Goal: Book appointment/travel/reservation

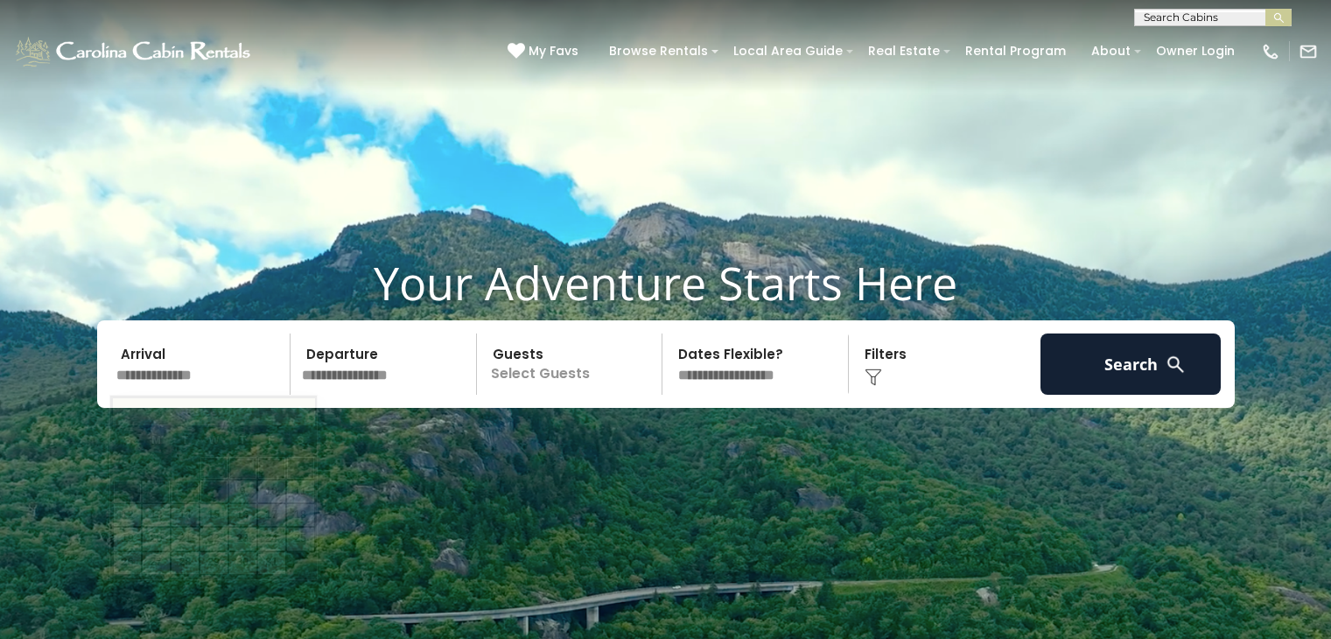
click at [214, 333] on input "text" at bounding box center [200, 363] width 181 height 61
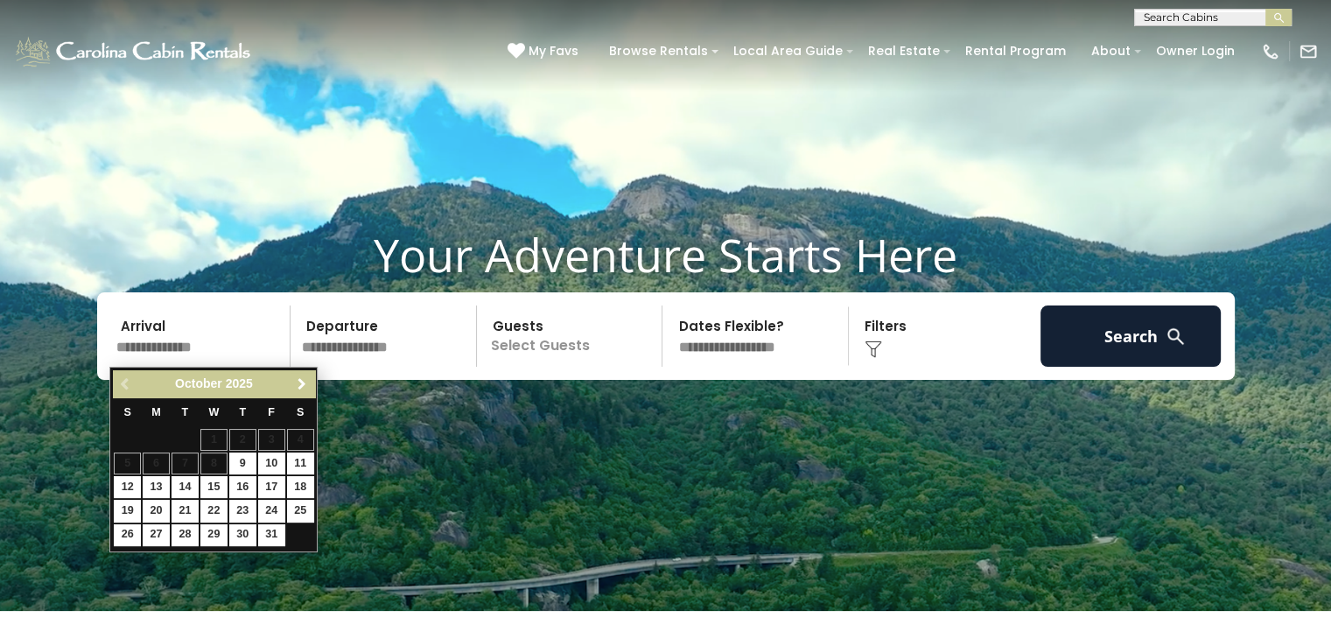
click at [301, 380] on span "Next" at bounding box center [302, 384] width 14 height 14
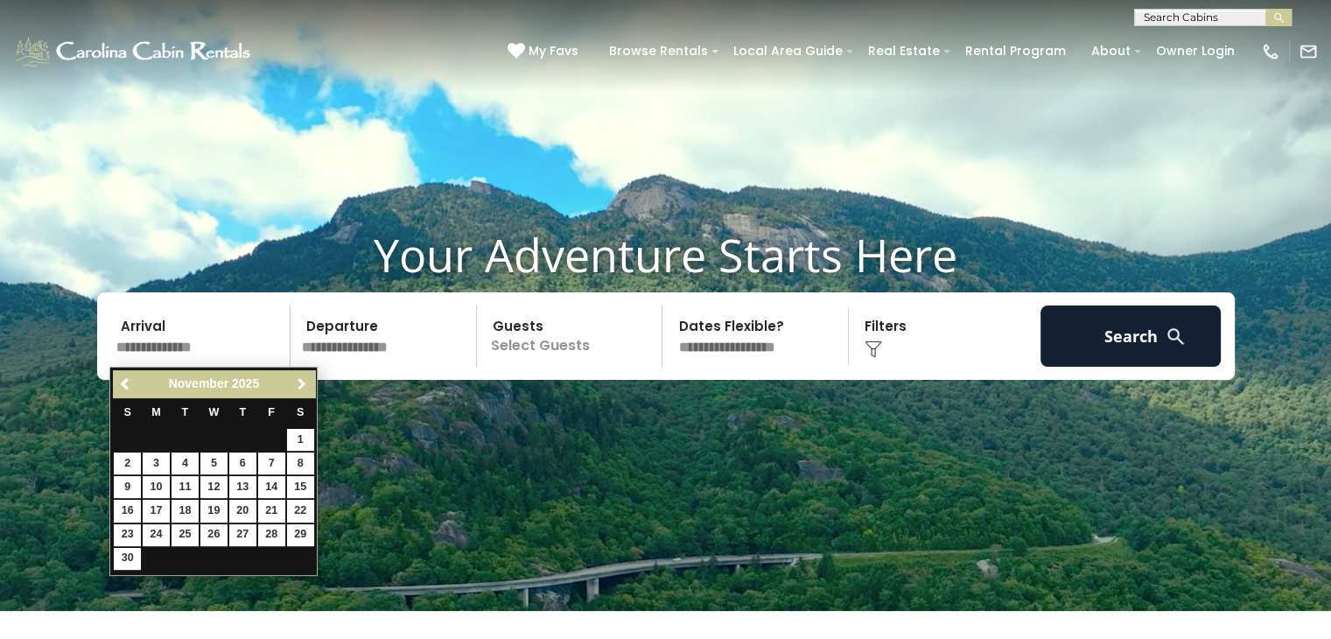
click at [301, 380] on span "Next" at bounding box center [302, 384] width 14 height 14
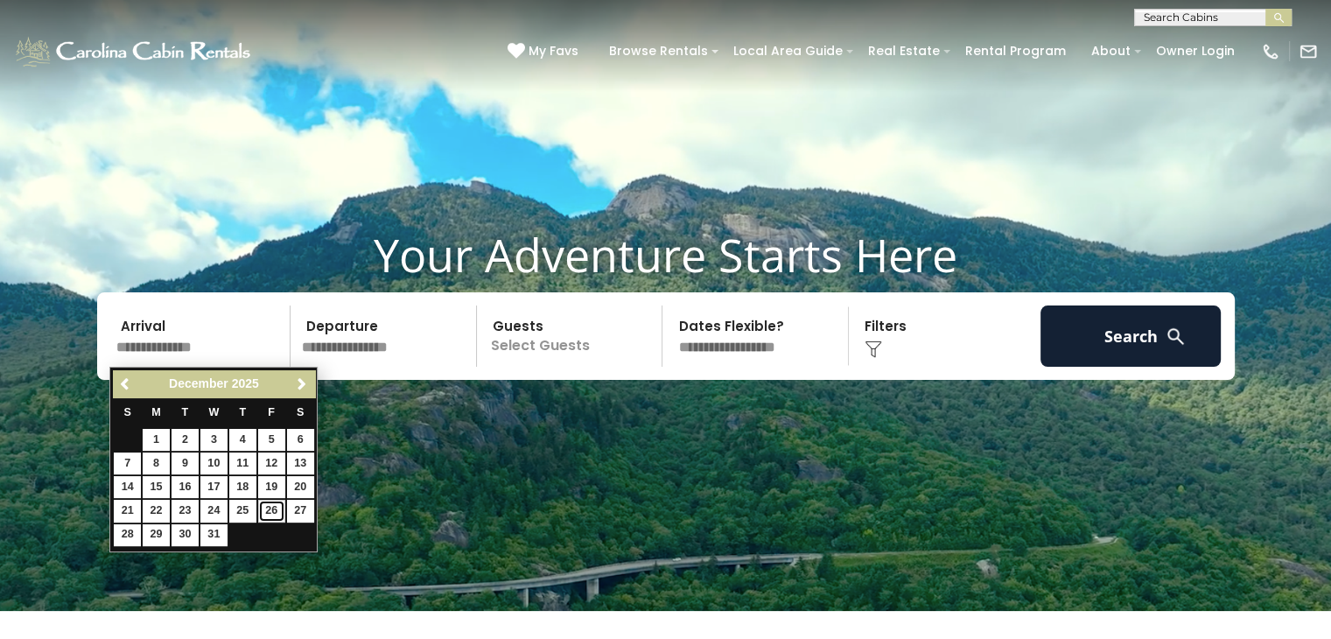
click at [273, 514] on link "26" at bounding box center [271, 511] width 27 height 22
type input "********"
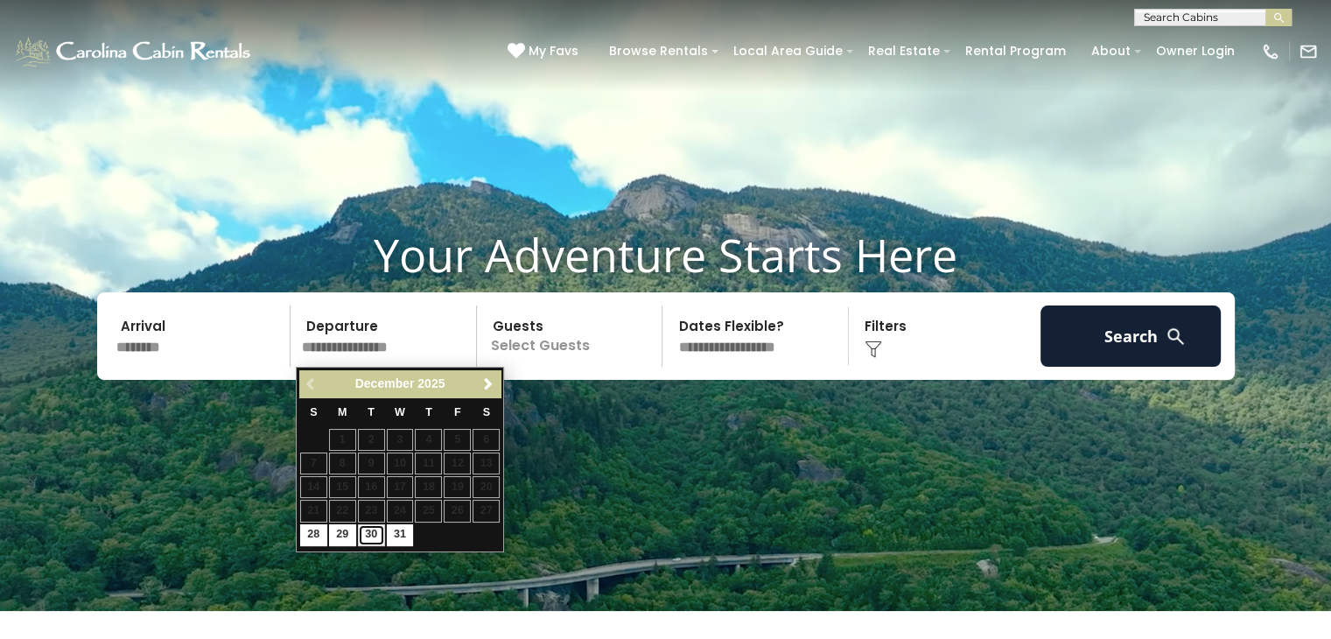
click at [371, 539] on link "30" at bounding box center [371, 535] width 27 height 22
type input "********"
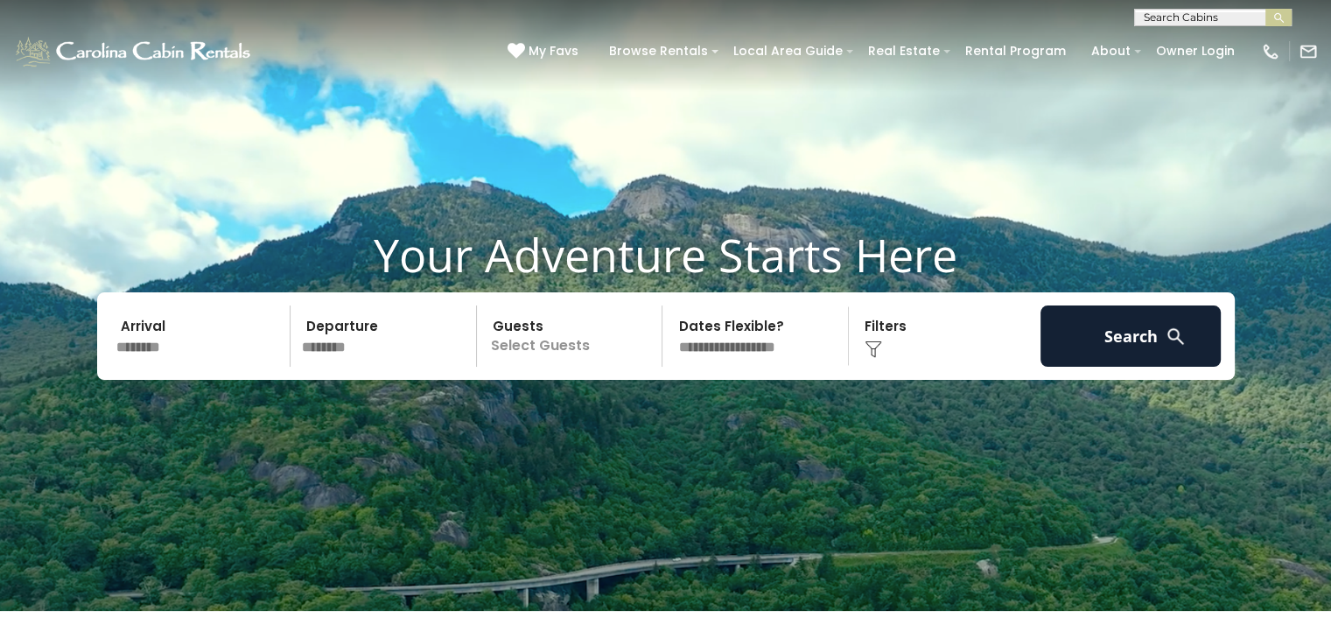
click at [576, 350] on p "Select Guests" at bounding box center [572, 335] width 180 height 61
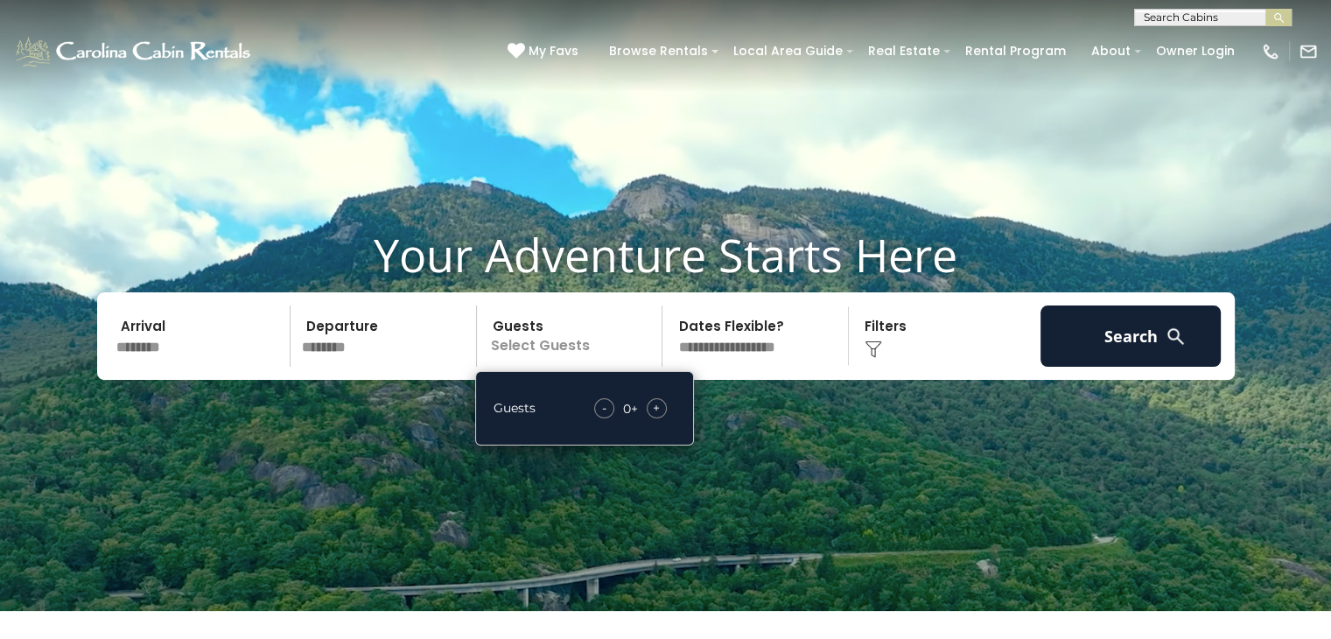
click at [660, 404] on span "+" at bounding box center [656, 408] width 7 height 18
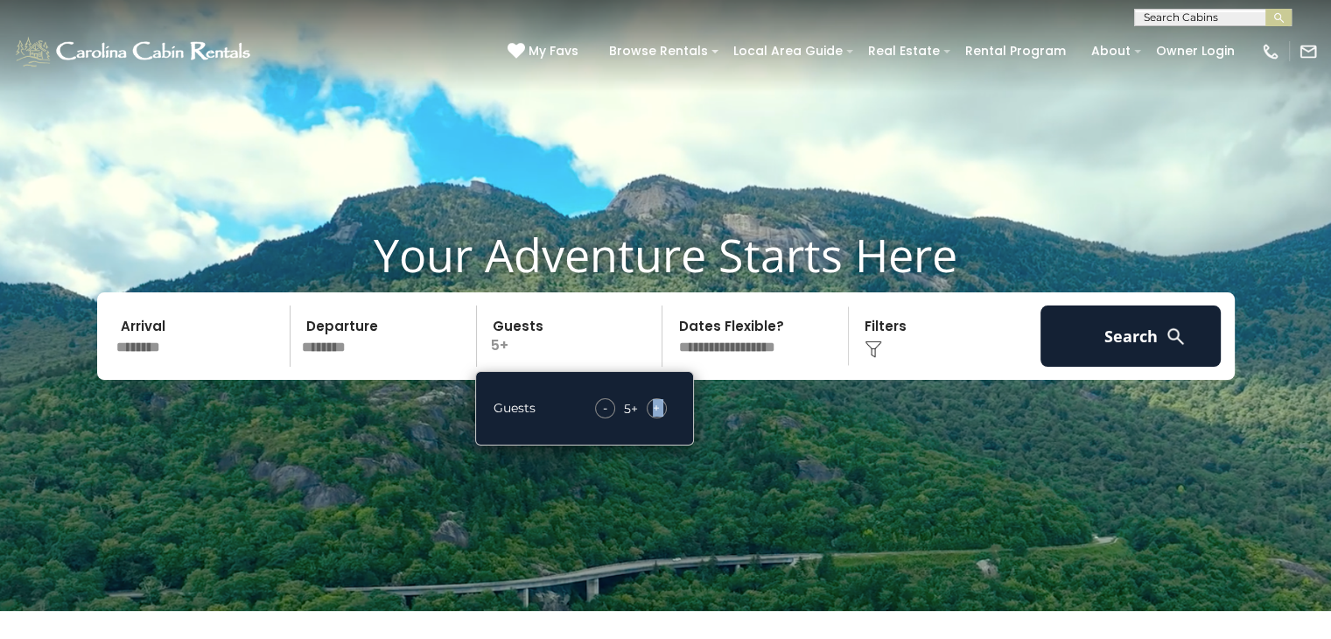
click at [660, 404] on span "+" at bounding box center [656, 408] width 7 height 18
click at [781, 337] on select "**********" at bounding box center [758, 335] width 180 height 61
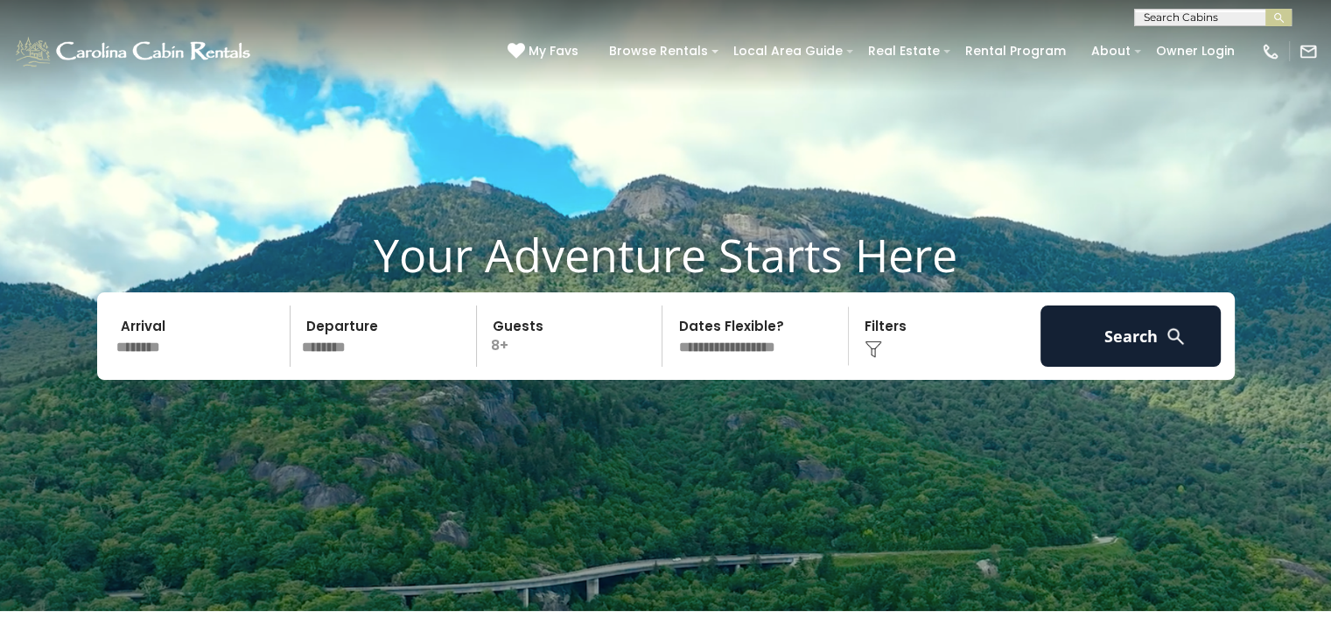
select select "*"
click at [668, 305] on select "**********" at bounding box center [758, 335] width 180 height 61
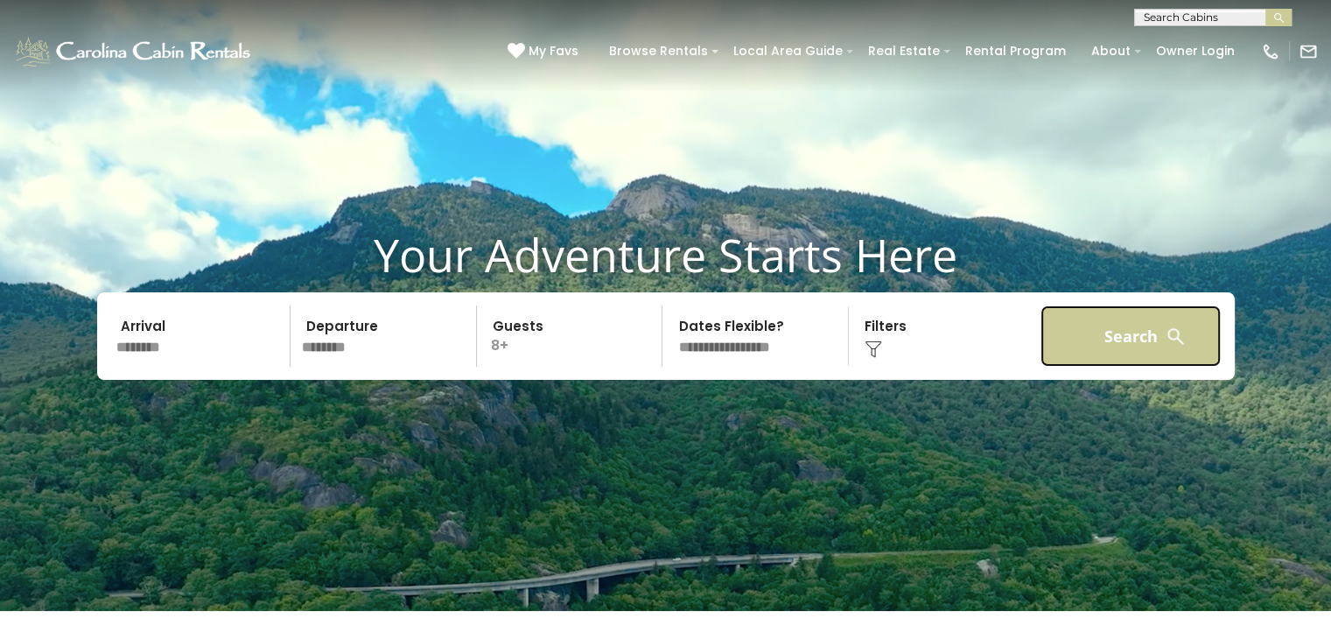
click at [1127, 345] on button "Search" at bounding box center [1131, 335] width 181 height 61
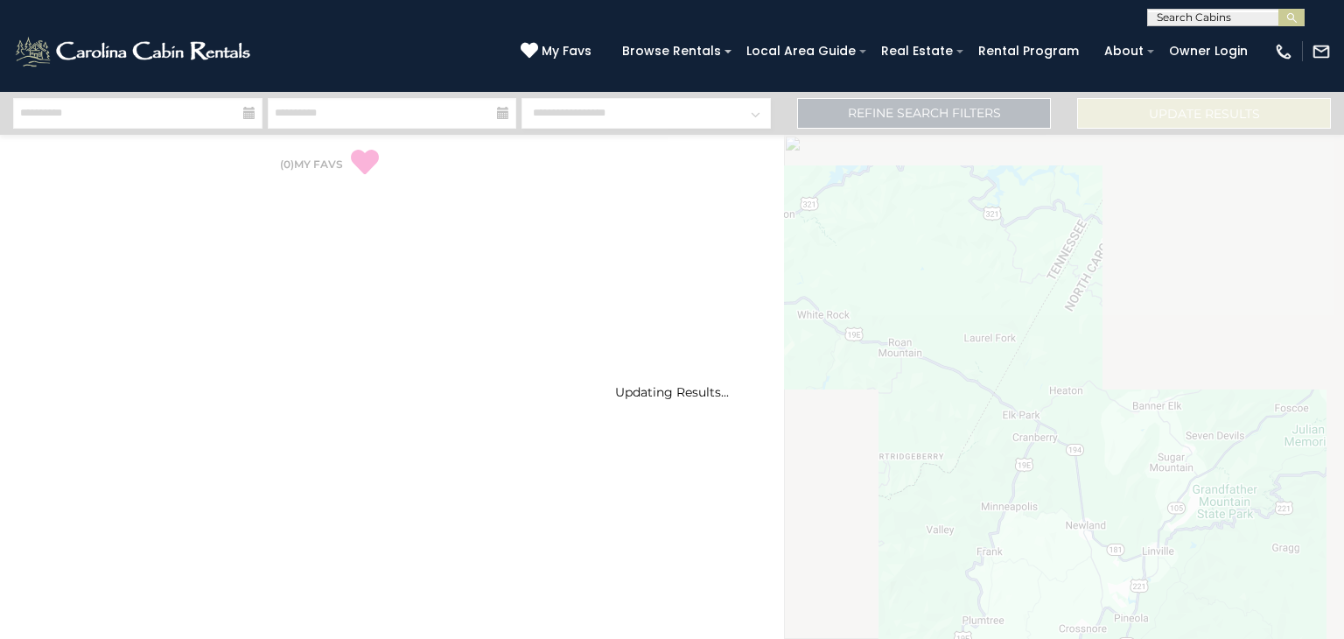
select select "*"
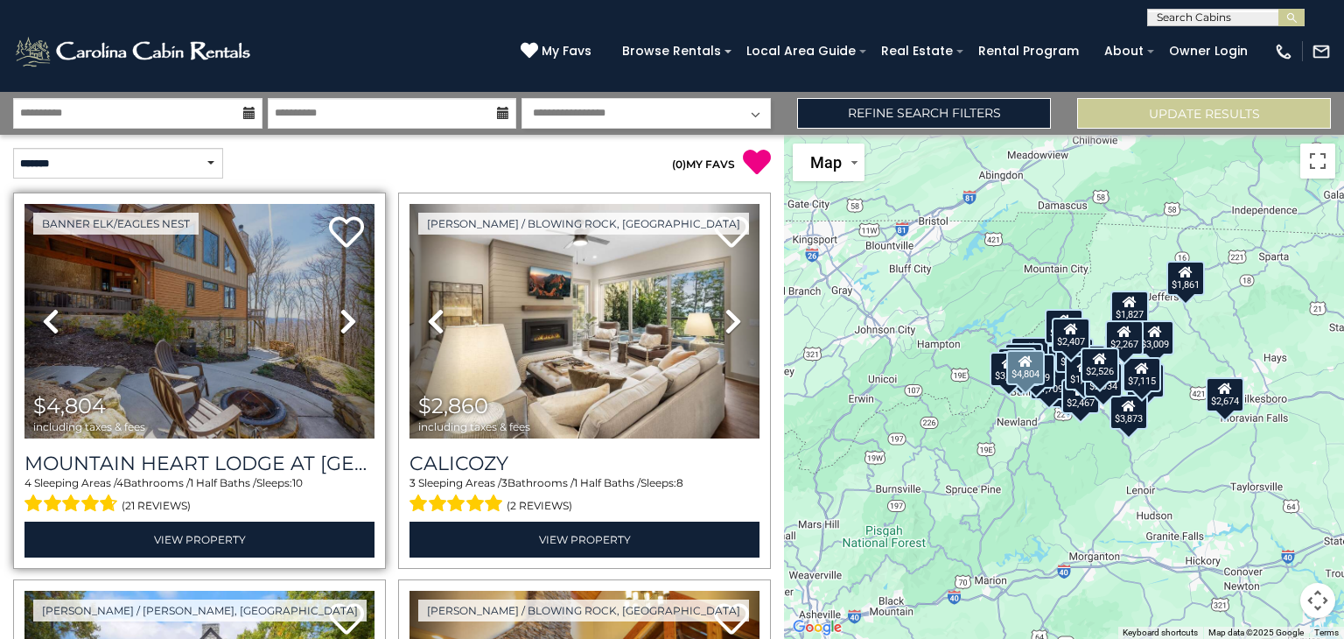
click at [354, 319] on link "Next" at bounding box center [348, 321] width 53 height 235
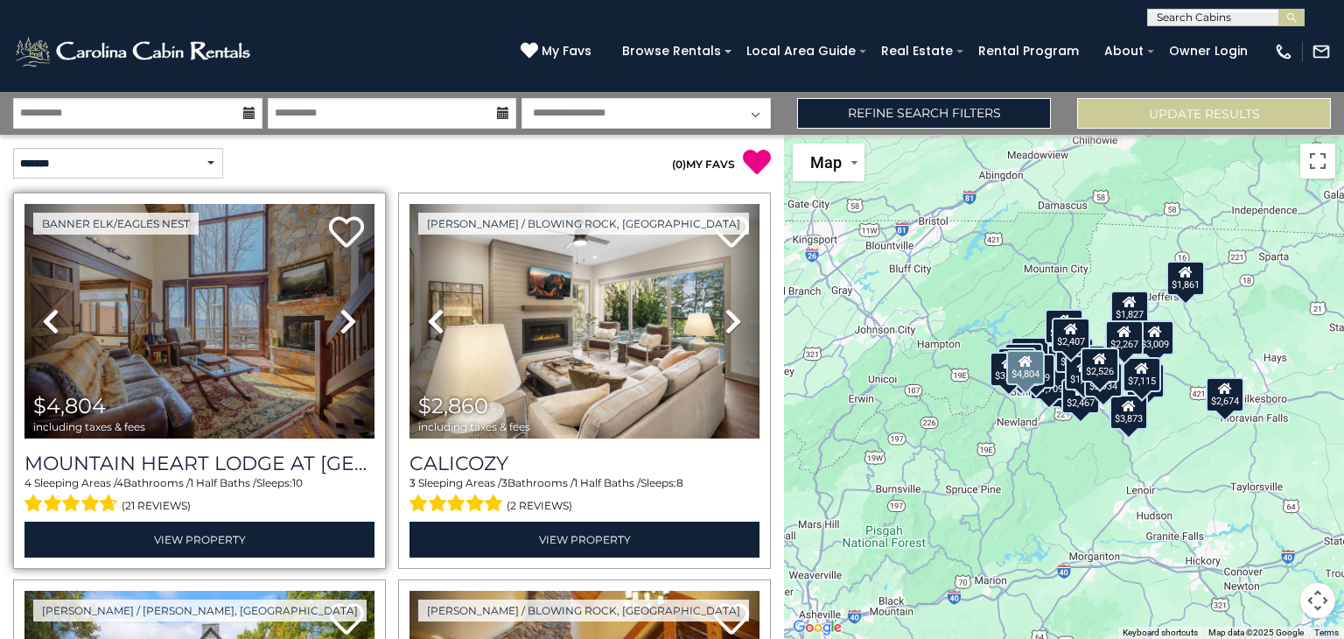
click at [350, 321] on icon at bounding box center [349, 321] width 18 height 28
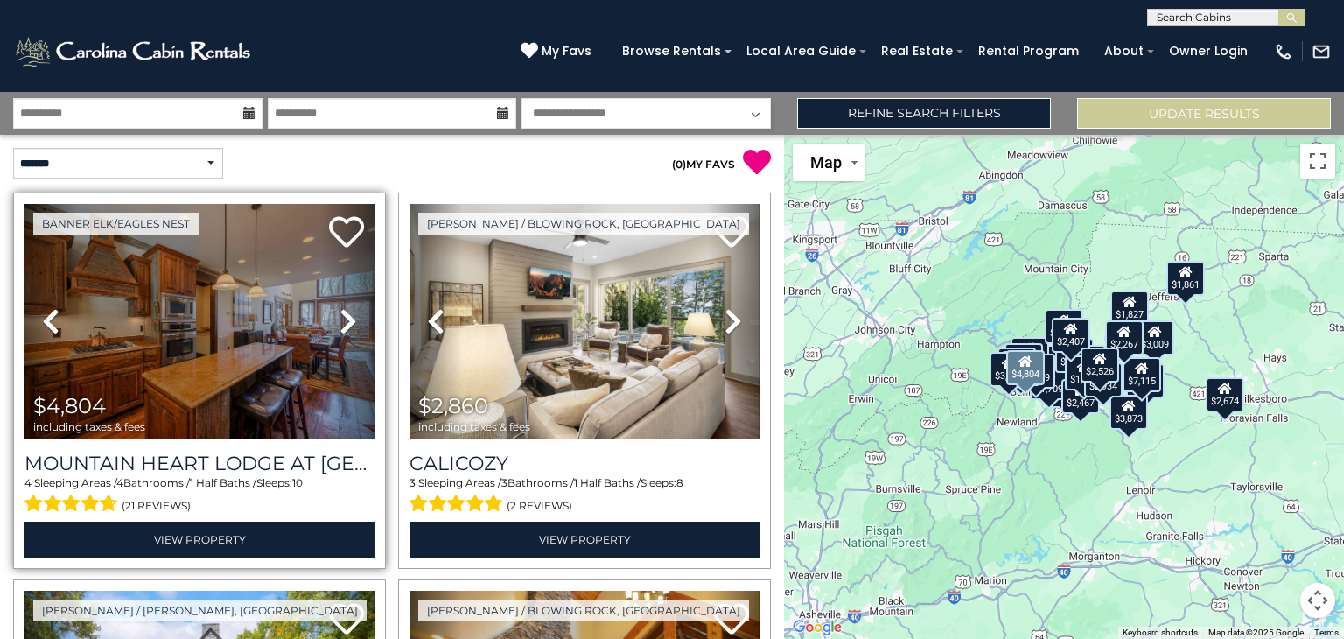
click at [350, 321] on icon at bounding box center [349, 321] width 18 height 28
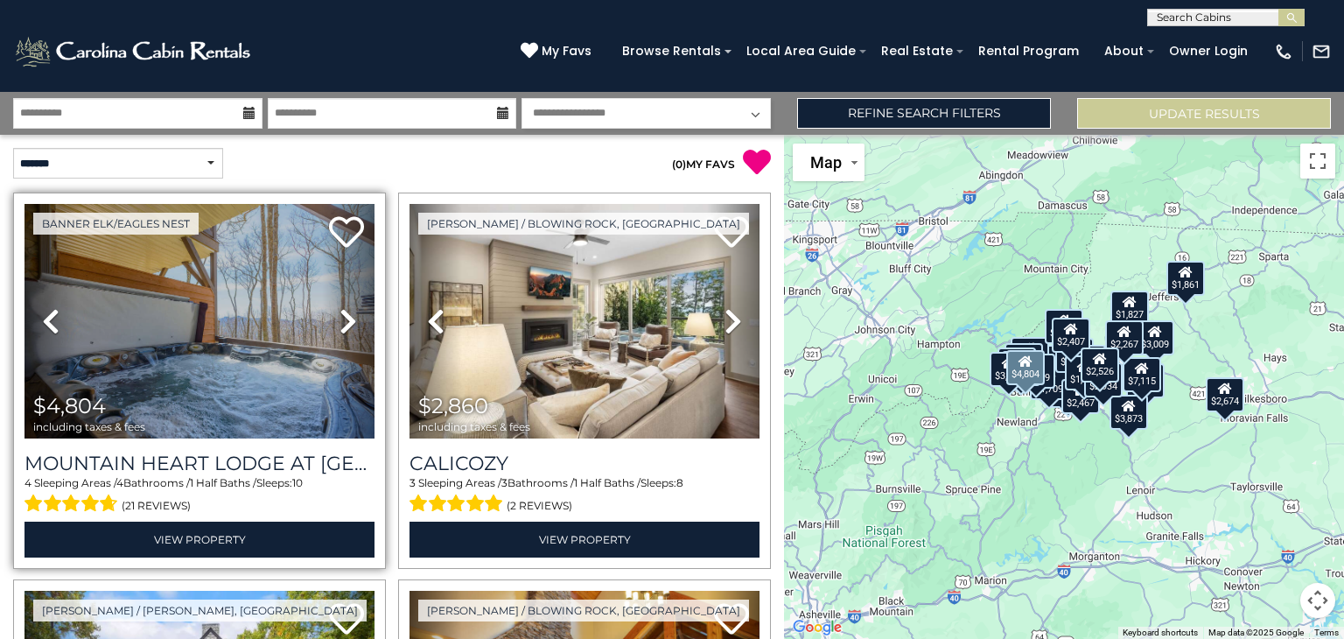
click at [350, 321] on icon at bounding box center [349, 321] width 18 height 28
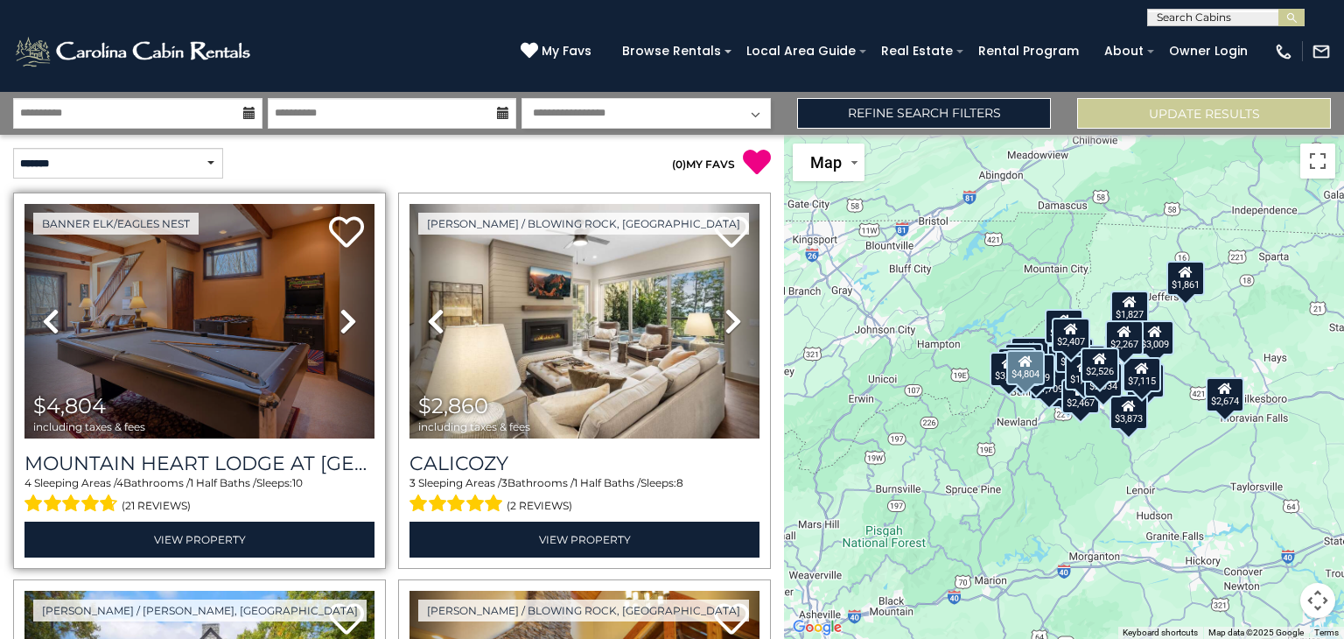
click at [350, 321] on icon at bounding box center [349, 321] width 18 height 28
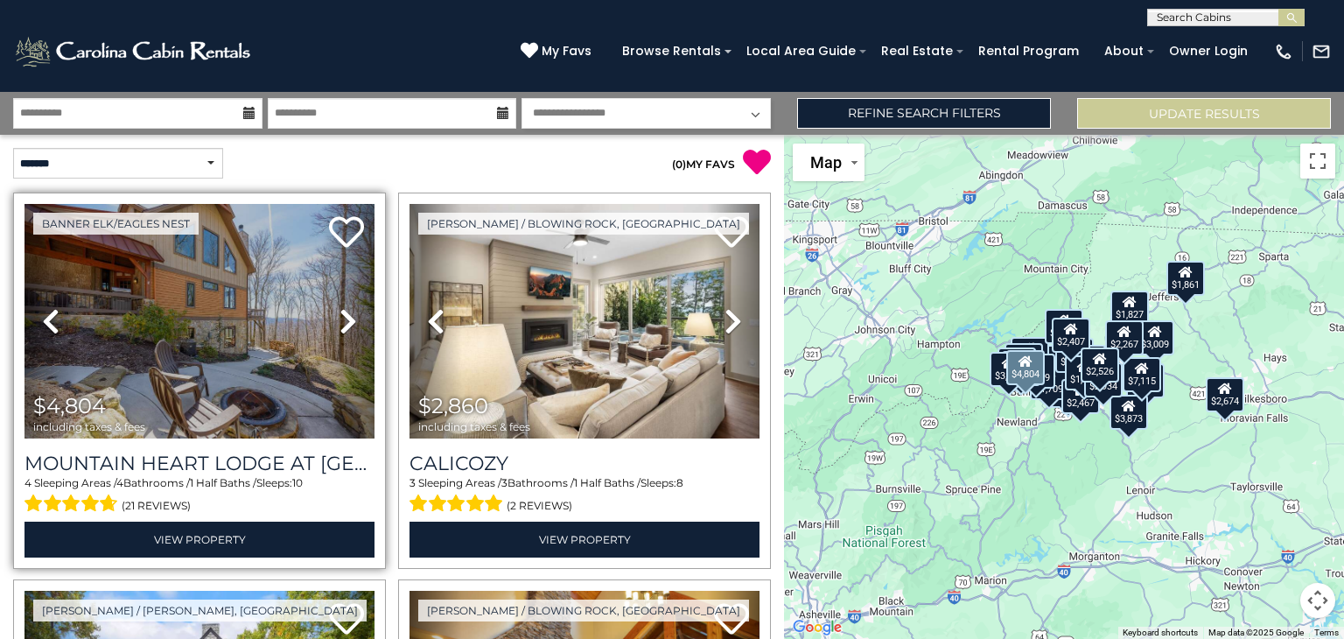
click at [350, 321] on icon at bounding box center [349, 321] width 18 height 28
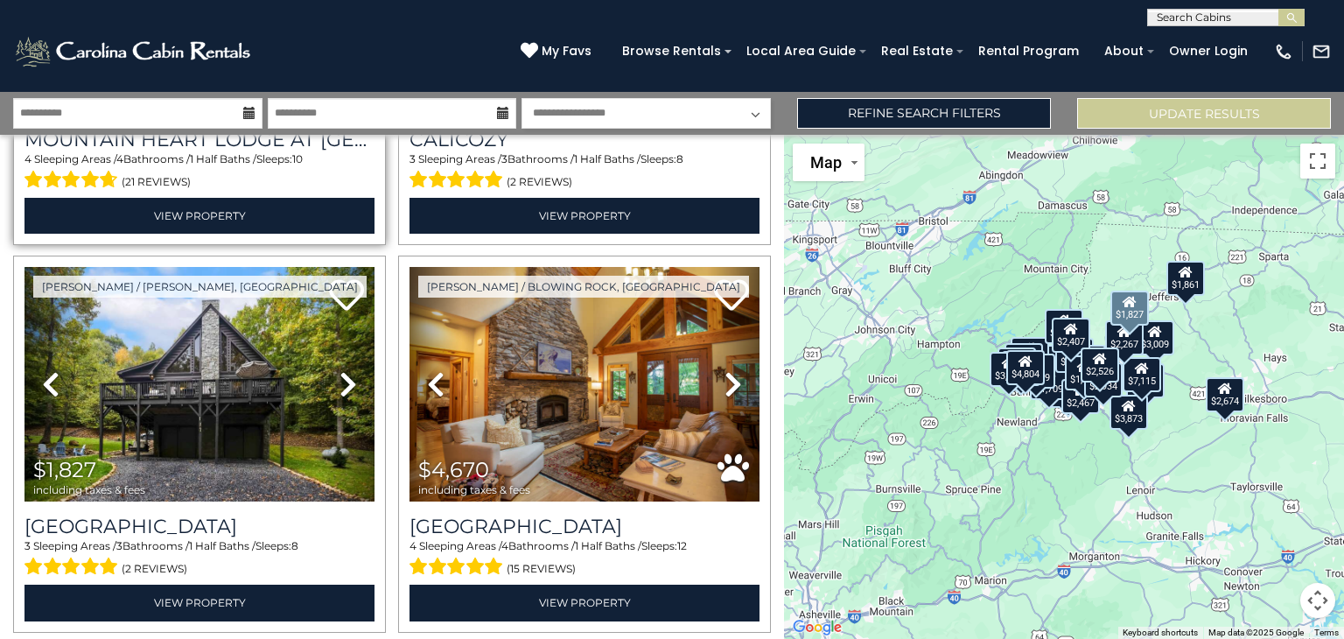
scroll to position [325, 0]
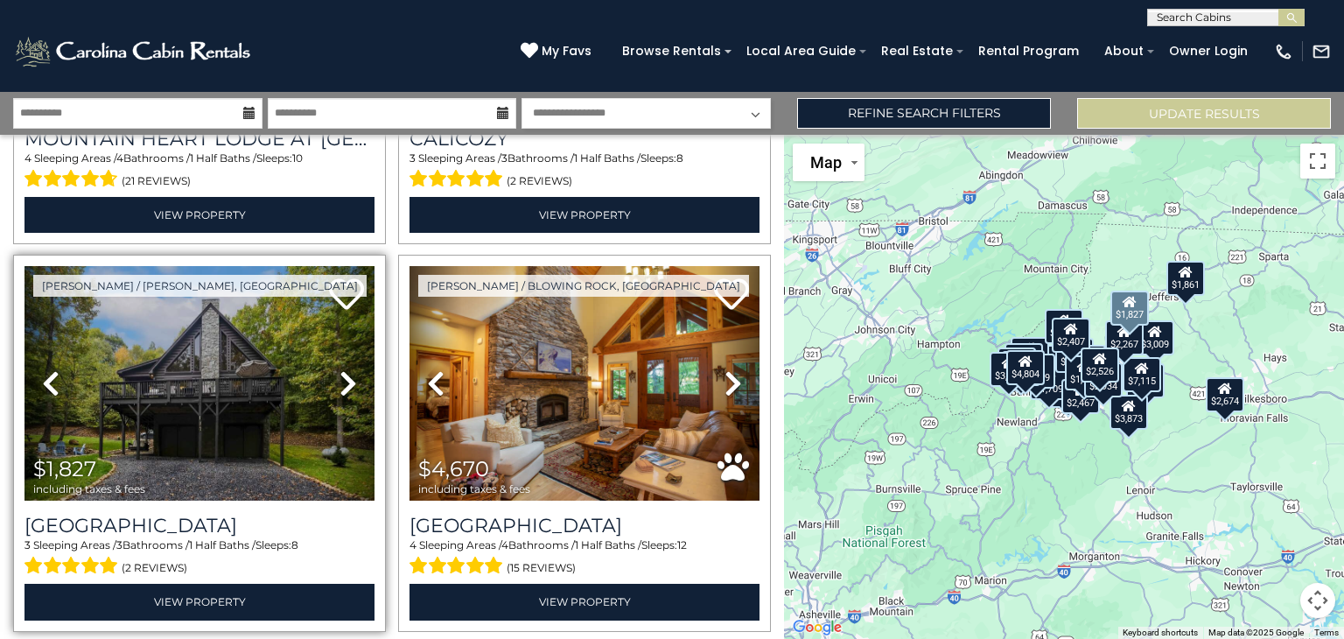
click at [347, 386] on icon at bounding box center [349, 383] width 18 height 28
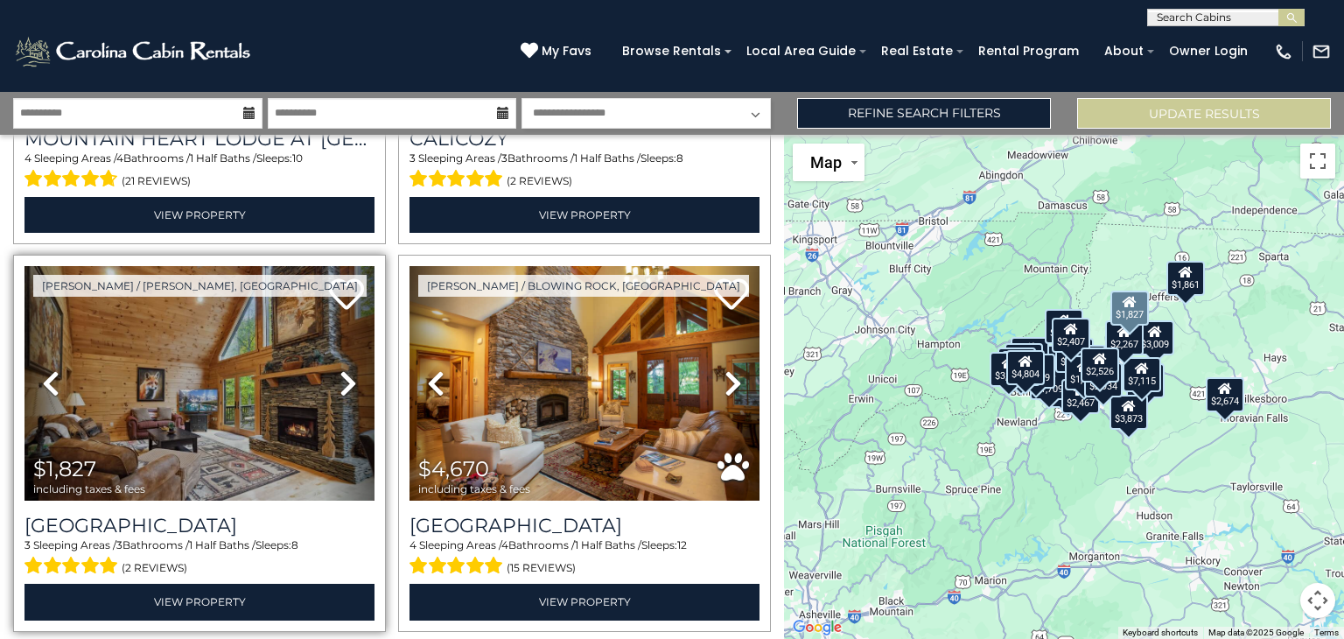
click at [347, 386] on icon at bounding box center [349, 383] width 18 height 28
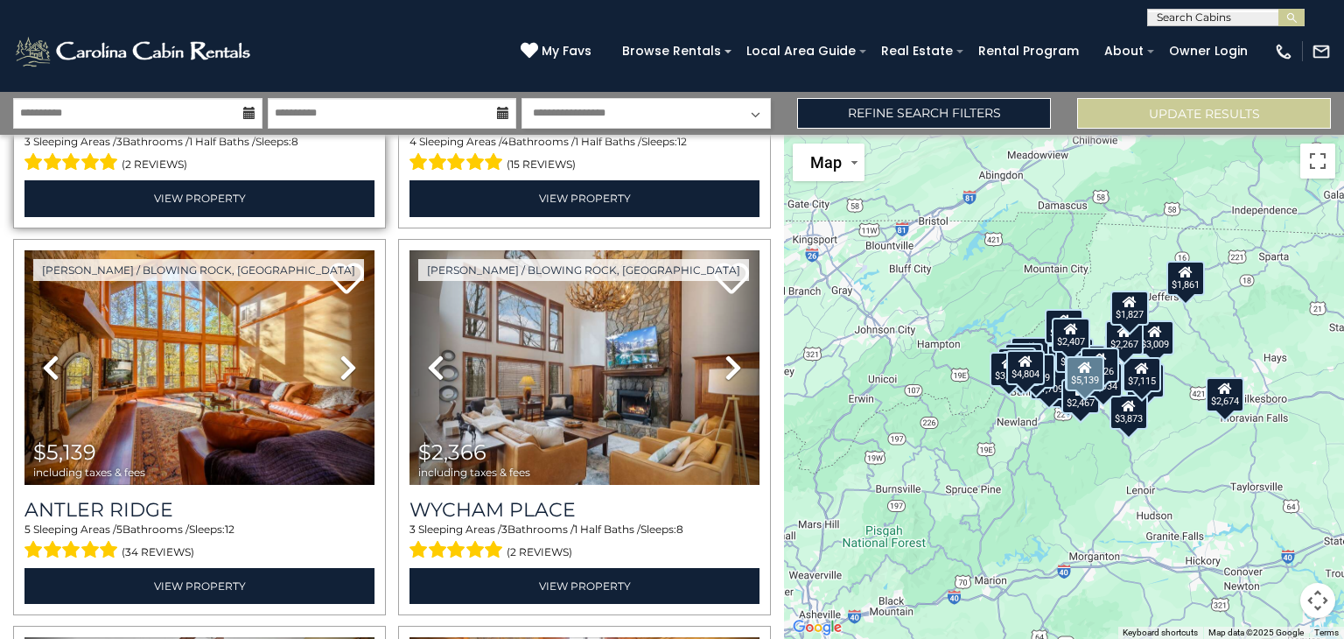
scroll to position [730, 0]
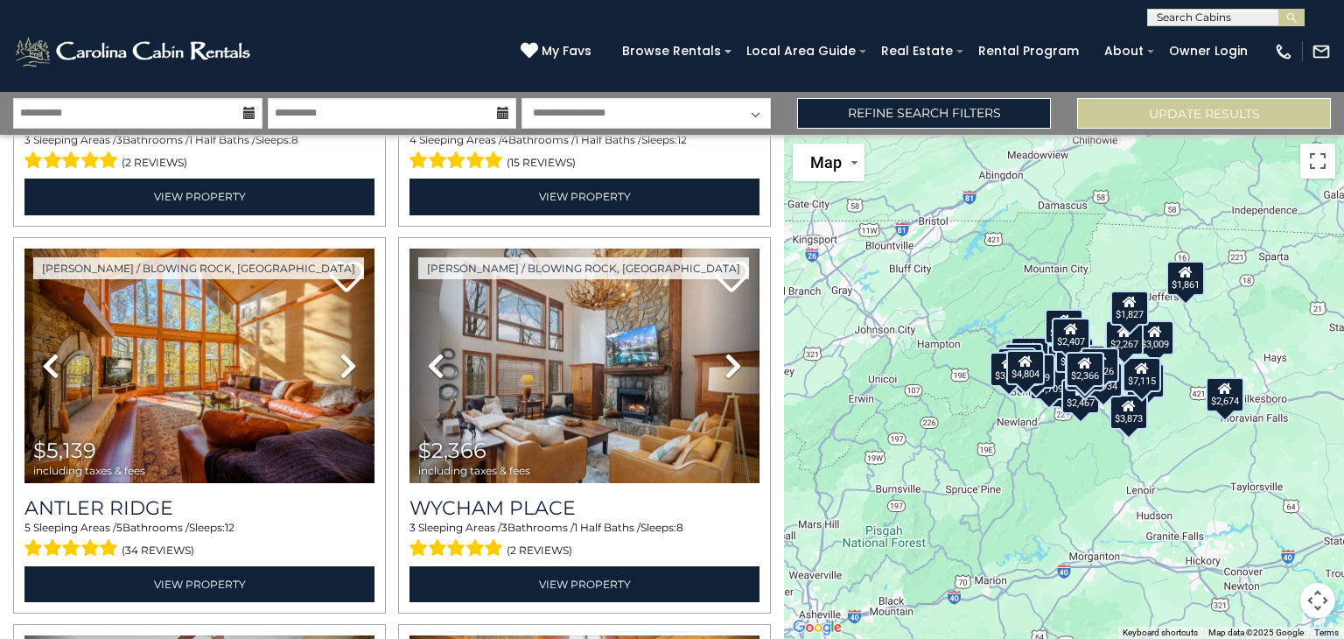
click at [1197, 481] on div "$4,804 $2,860 $1,827 $4,670 $5,139 $2,366 $9,668 $2,356 $2,554 $4,538 $3,230 $1…" at bounding box center [1064, 387] width 560 height 504
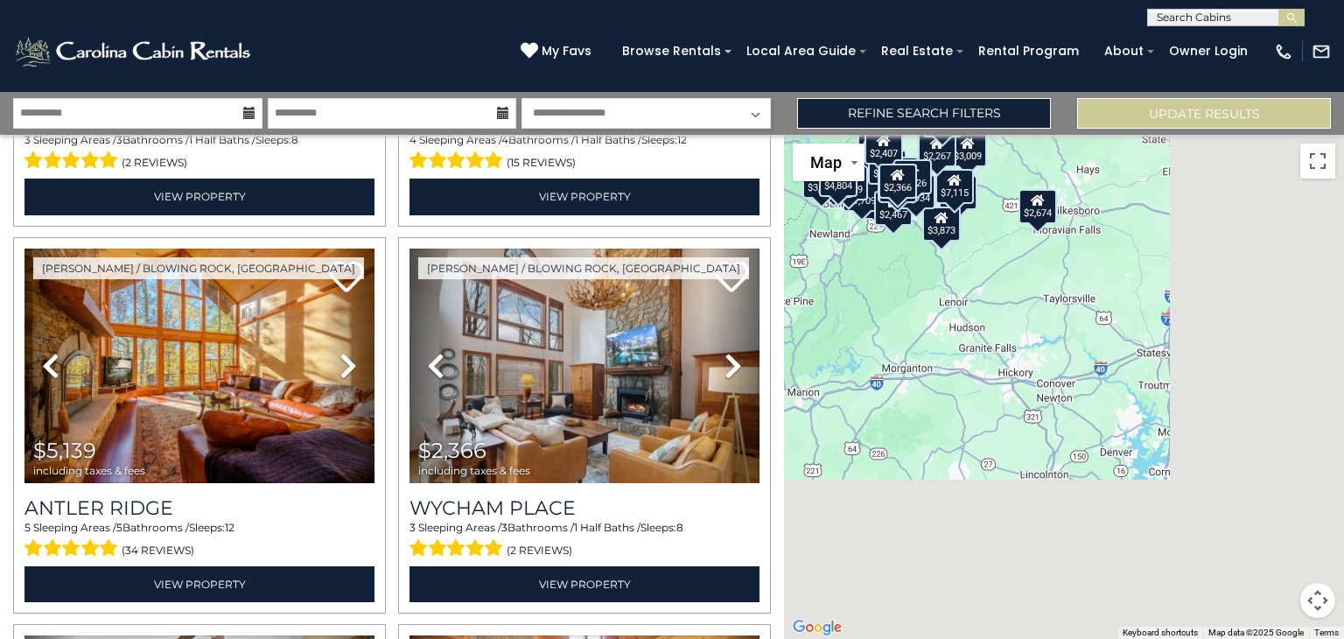
drag, startPoint x: 1197, startPoint y: 481, endPoint x: 991, endPoint y: 277, distance: 290.3
click at [991, 277] on div "$4,804 $2,860 $1,827 $4,670 $5,139 $2,366 $9,668 $2,356 $2,554 $4,538 $3,230 $1…" at bounding box center [1064, 387] width 560 height 504
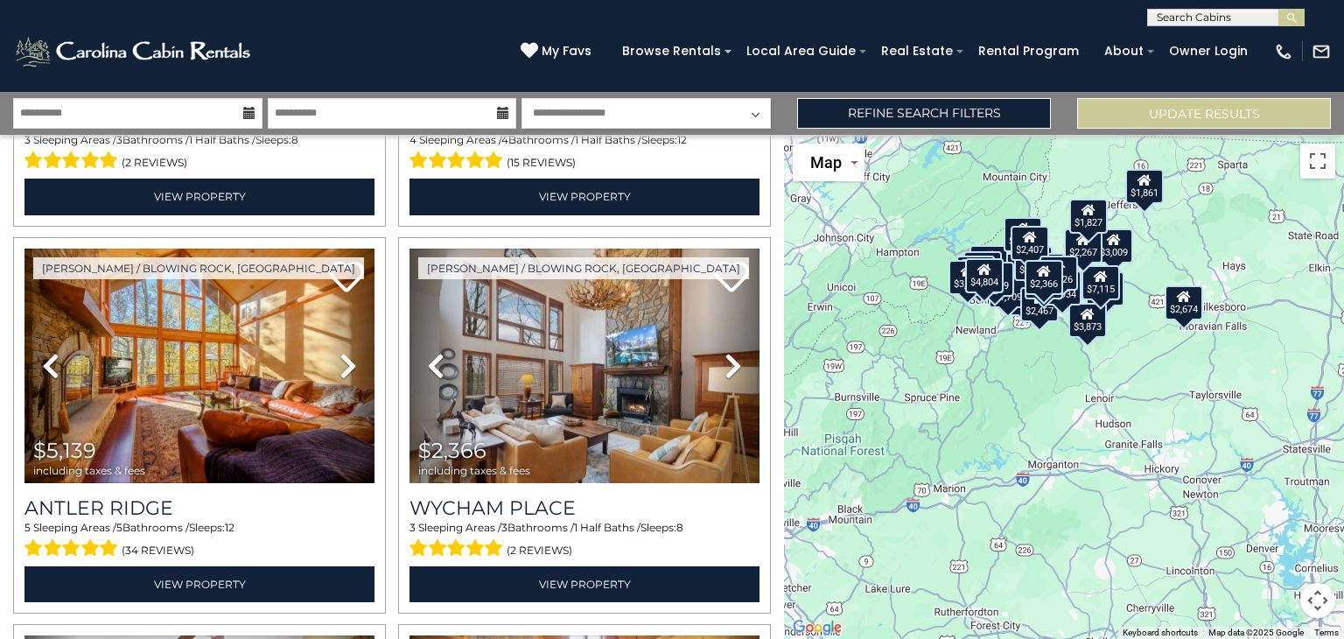
drag, startPoint x: 991, startPoint y: 277, endPoint x: 1151, endPoint y: 379, distance: 189.6
click at [1151, 379] on div "$4,804 $2,860 $1,827 $4,670 $5,139 $2,366 $9,668 $2,356 $2,554 $4,538 $3,230 $1…" at bounding box center [1064, 387] width 560 height 504
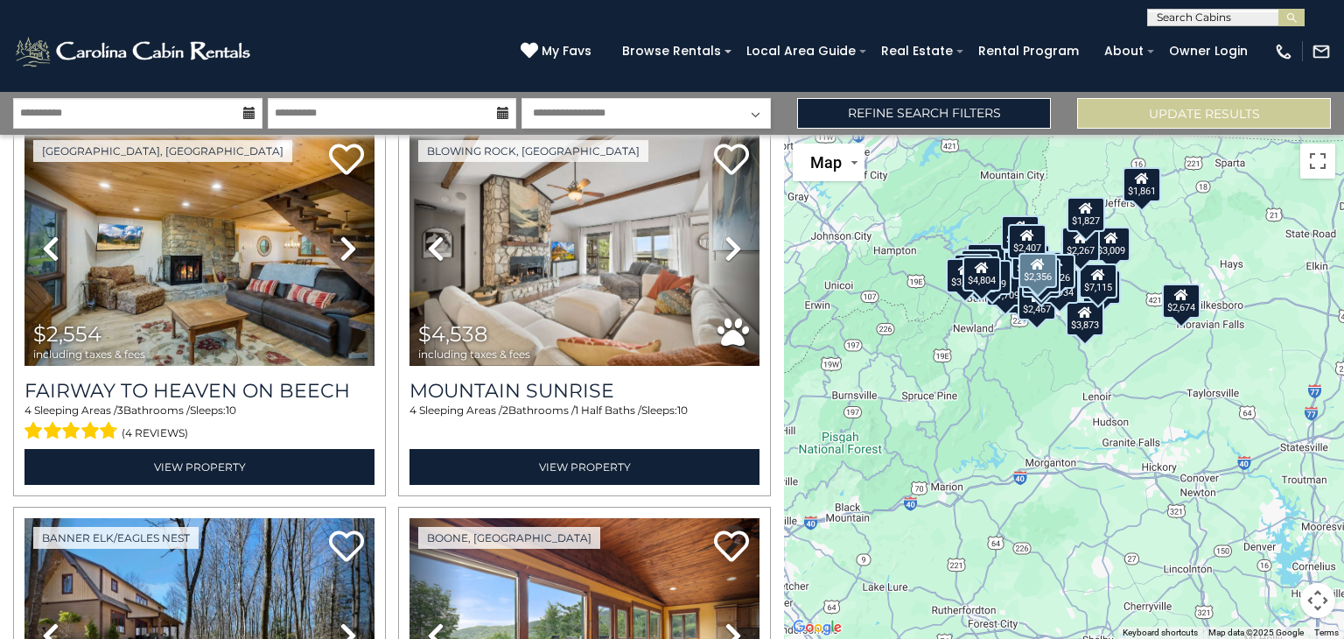
scroll to position [1624, 0]
